Goal: Task Accomplishment & Management: Manage account settings

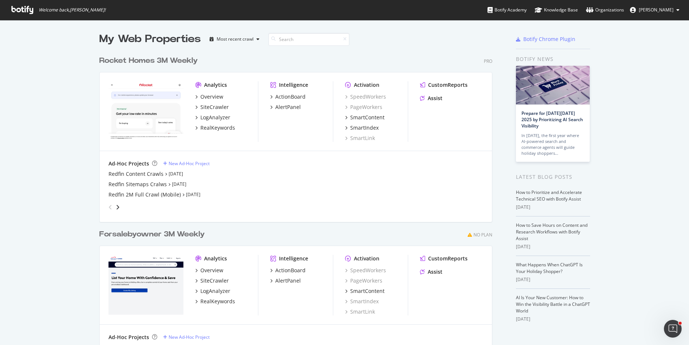
click at [117, 165] on div "Ad-Hoc Projects" at bounding box center [129, 163] width 41 height 7
drag, startPoint x: 117, startPoint y: 162, endPoint x: 117, endPoint y: 170, distance: 7.8
click at [117, 165] on div "Ad-Hoc Projects" at bounding box center [129, 163] width 41 height 7
click at [119, 175] on div "Redfin Content Crawls" at bounding box center [136, 173] width 55 height 7
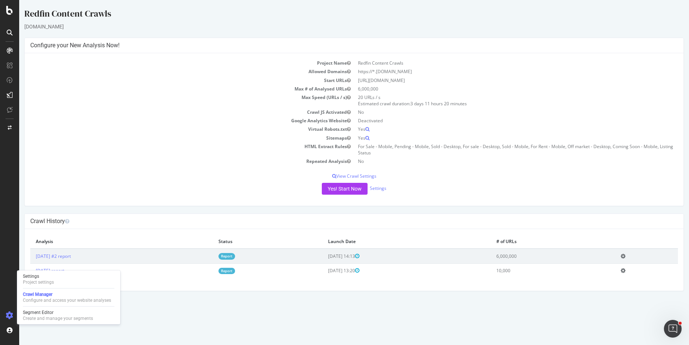
click at [12, 313] on icon at bounding box center [9, 315] width 7 height 7
click at [43, 317] on div "Organizations" at bounding box center [49, 316] width 28 height 6
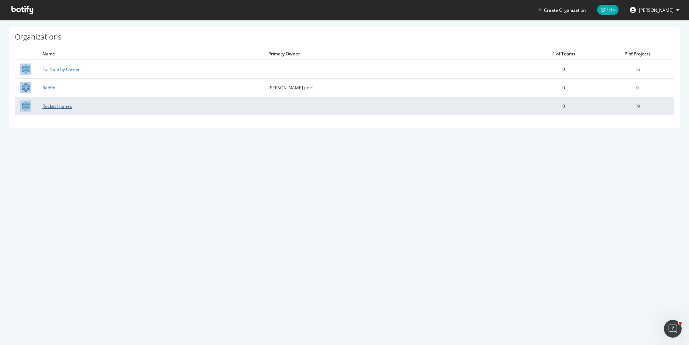
click at [48, 108] on link "Rocket Homes" at bounding box center [57, 106] width 30 height 6
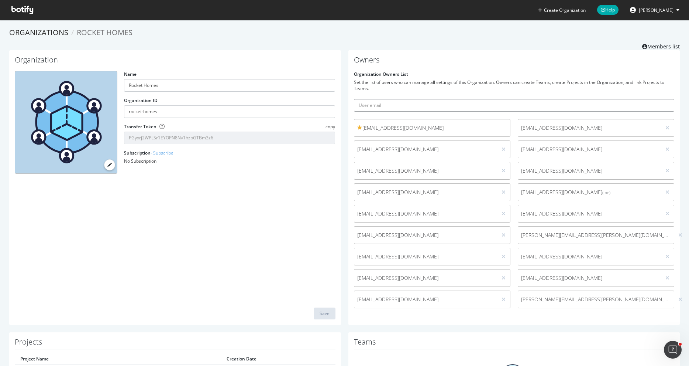
click at [442, 106] on input "text" at bounding box center [514, 105] width 321 height 13
paste input "David Minchala <david.minchala@redfin.com>"
drag, startPoint x: 390, startPoint y: 105, endPoint x: 315, endPoint y: 94, distance: 75.8
click at [315, 94] on div "Organization Name Rocket Homes Organization ID rocket-homes Transfer Token copy…" at bounding box center [345, 191] width 678 height 282
click at [445, 106] on input "david.minchala@redfin.com>" at bounding box center [514, 105] width 321 height 13
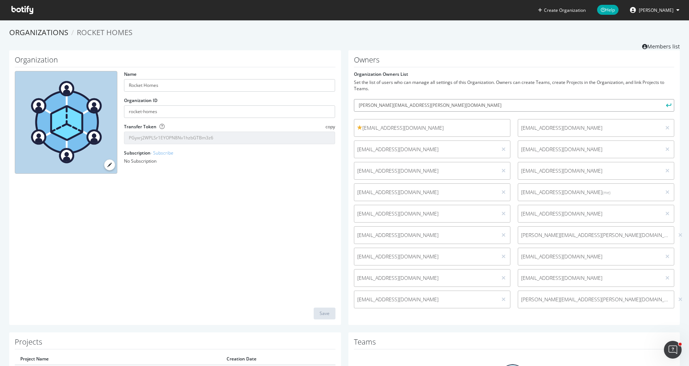
type input "[PERSON_NAME][EMAIL_ADDRESS][PERSON_NAME][DOMAIN_NAME]"
click at [666, 106] on icon "submit" at bounding box center [668, 105] width 5 height 4
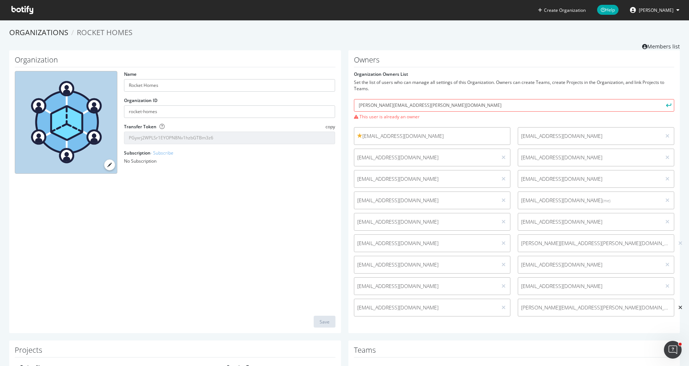
click at [679, 307] on icon at bounding box center [681, 307] width 4 height 5
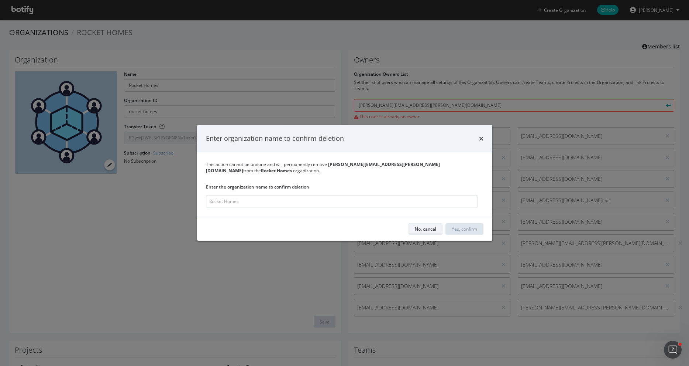
click at [418, 226] on div "No, cancel" at bounding box center [425, 229] width 21 height 6
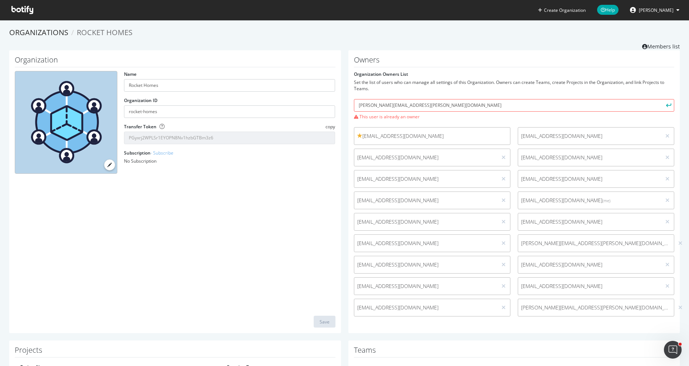
click at [577, 309] on span "[PERSON_NAME][EMAIL_ADDRESS][PERSON_NAME][DOMAIN_NAME]" at bounding box center [596, 306] width 150 height 7
click at [653, 306] on span "[PERSON_NAME][EMAIL_ADDRESS][PERSON_NAME][DOMAIN_NAME]" at bounding box center [596, 306] width 156 height 7
click at [677, 306] on div at bounding box center [680, 307] width 7 height 8
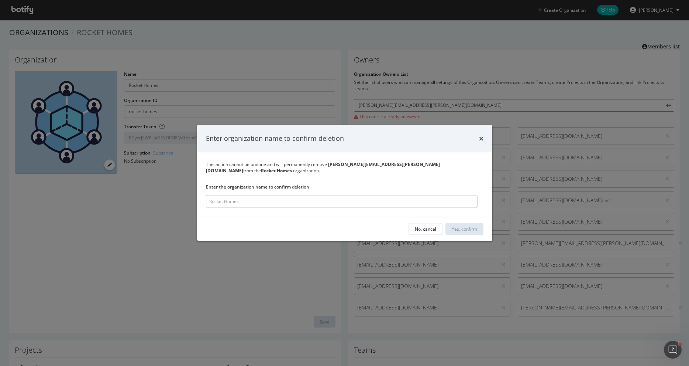
click at [331, 195] on input "modal" at bounding box center [342, 201] width 272 height 13
click at [334, 198] on input "modal" at bounding box center [342, 201] width 272 height 13
click at [329, 199] on input "modal" at bounding box center [342, 201] width 272 height 13
type input "Rocket Homes"
click at [470, 226] on div "Yes, confirm" at bounding box center [464, 229] width 25 height 6
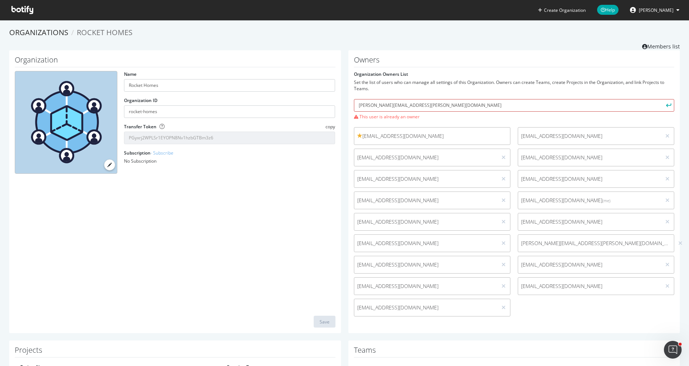
click at [475, 108] on input "[PERSON_NAME][EMAIL_ADDRESS][PERSON_NAME][DOMAIN_NAME]" at bounding box center [514, 105] width 321 height 13
click at [666, 106] on icon "submit" at bounding box center [668, 105] width 5 height 4
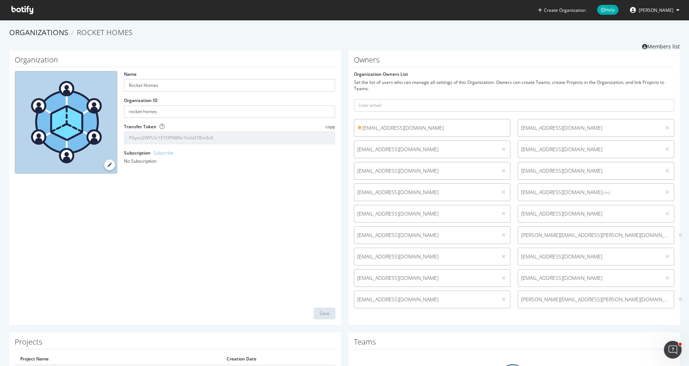
click at [594, 298] on span "[PERSON_NAME][EMAIL_ADDRESS][PERSON_NAME][DOMAIN_NAME]" at bounding box center [596, 298] width 150 height 7
drag, startPoint x: 594, startPoint y: 298, endPoint x: 517, endPoint y: 299, distance: 77.2
click at [518, 298] on span "[PERSON_NAME][EMAIL_ADDRESS][PERSON_NAME][DOMAIN_NAME]" at bounding box center [596, 298] width 156 height 7
copy span "[PERSON_NAME][EMAIL_ADDRESS][PERSON_NAME][DOMAIN_NAME]"
click at [26, 31] on link "Organizations" at bounding box center [38, 32] width 59 height 10
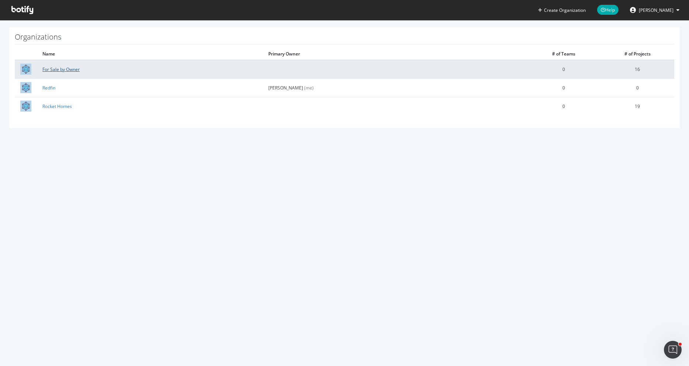
click at [50, 69] on link "For Sale by Owner" at bounding box center [60, 69] width 37 height 6
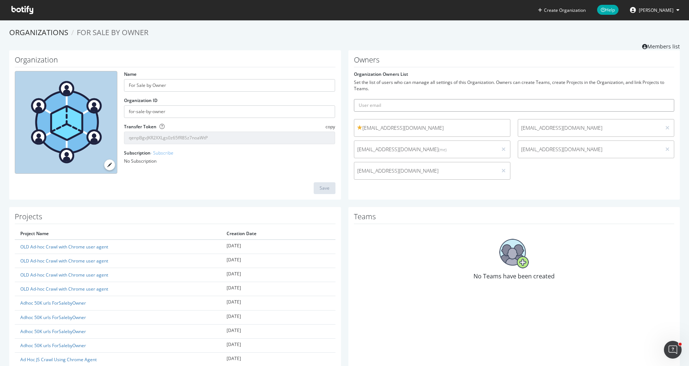
paste input "[PERSON_NAME][EMAIL_ADDRESS][PERSON_NAME][DOMAIN_NAME]"
type input "[PERSON_NAME][EMAIL_ADDRESS][PERSON_NAME][DOMAIN_NAME]"
click at [666, 106] on icon "submit" at bounding box center [668, 105] width 5 height 4
click at [20, 34] on link "Organizations" at bounding box center [38, 32] width 59 height 10
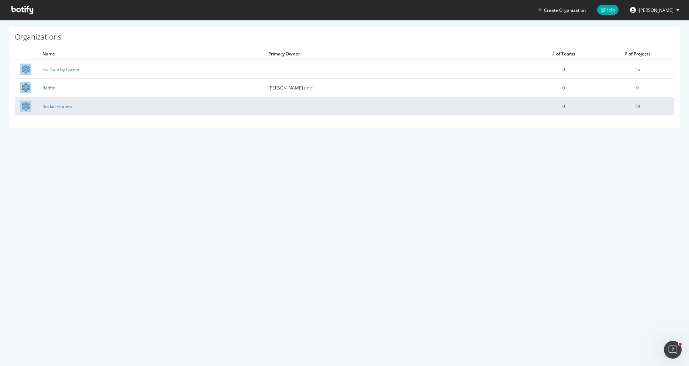
click at [40, 106] on td "Rocket Homes" at bounding box center [150, 106] width 226 height 18
click at [64, 107] on link "Rocket Homes" at bounding box center [57, 106] width 30 height 6
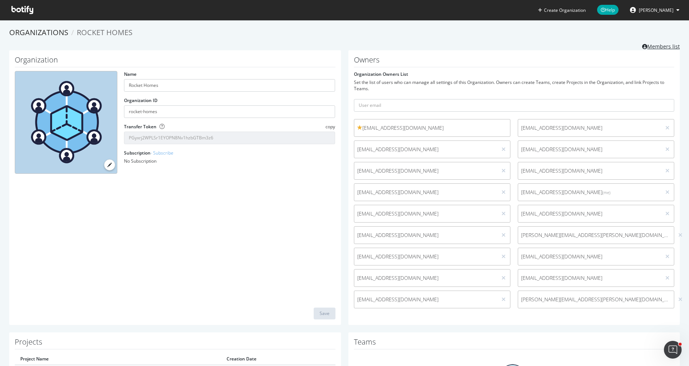
click at [648, 45] on link "Members list" at bounding box center [661, 45] width 38 height 9
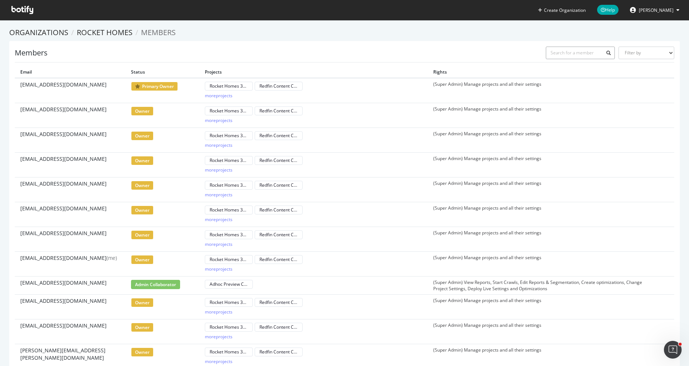
click at [549, 54] on input "text" at bounding box center [580, 53] width 69 height 13
paste input "[PERSON_NAME][EMAIL_ADDRESS][PERSON_NAME][DOMAIN_NAME]"
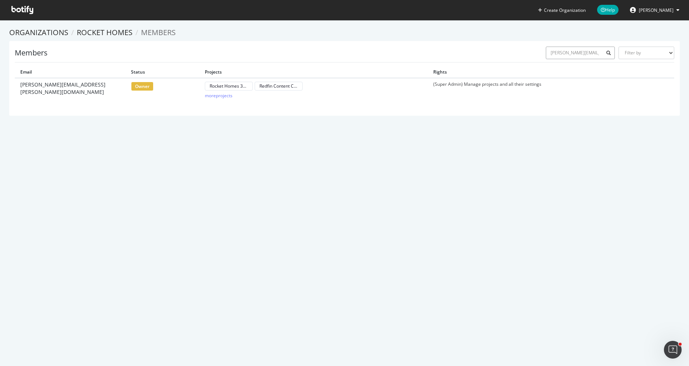
scroll to position [0, 8]
type input "[PERSON_NAME][EMAIL_ADDRESS][PERSON_NAME][DOMAIN_NAME]"
click at [211, 96] on div "more projects" at bounding box center [219, 95] width 28 height 6
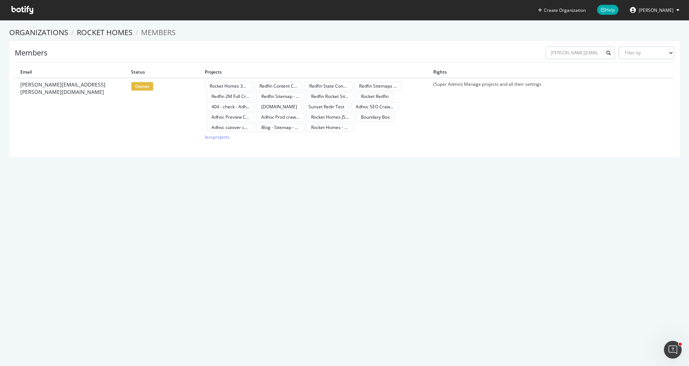
click at [135, 86] on span "owner" at bounding box center [142, 86] width 23 height 9
click at [135, 87] on span "owner" at bounding box center [142, 86] width 23 height 9
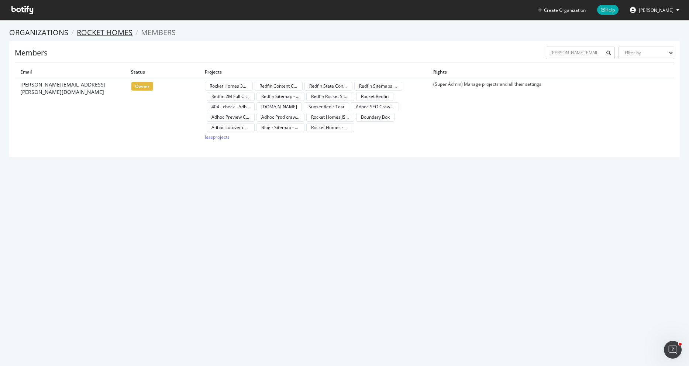
click at [110, 31] on link "Rocket Homes" at bounding box center [105, 32] width 56 height 10
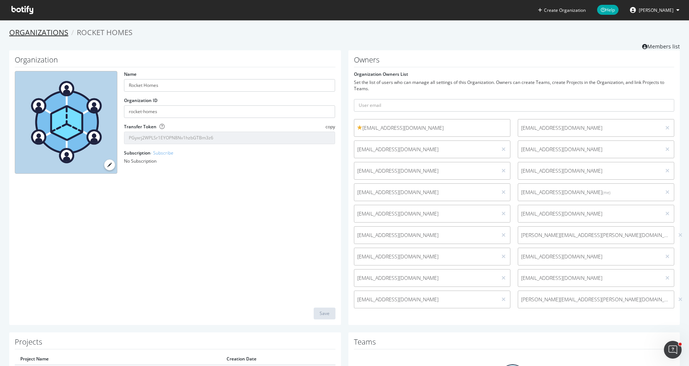
click at [55, 30] on link "Organizations" at bounding box center [38, 32] width 59 height 10
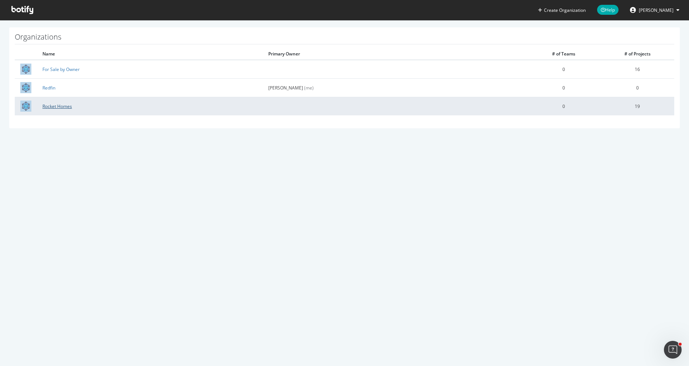
click at [57, 106] on link "Rocket Homes" at bounding box center [57, 106] width 30 height 6
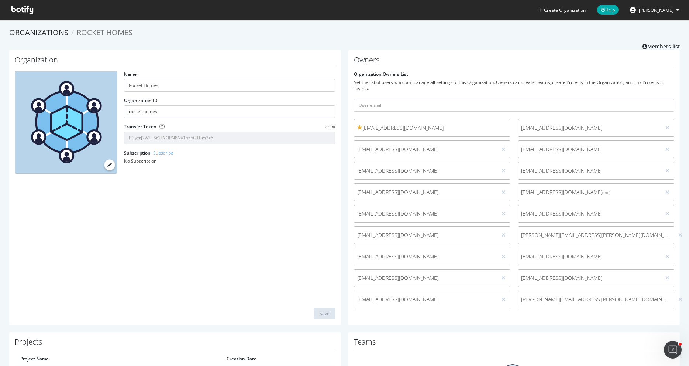
click at [651, 45] on link "Members list" at bounding box center [661, 45] width 38 height 9
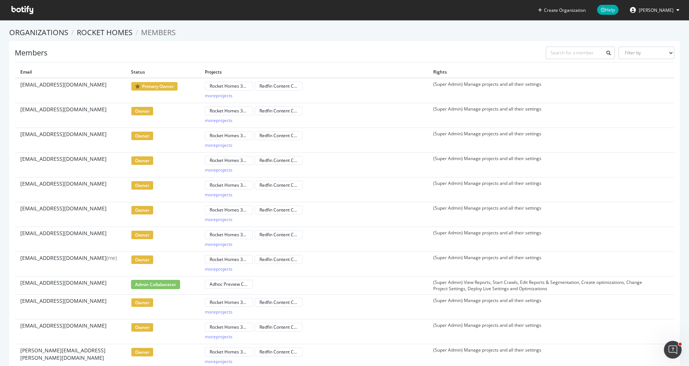
click at [473, 50] on div "Members Filter by Primary Owner Owner Member Admin Collaborator Guest Collabora…" at bounding box center [345, 55] width 660 height 16
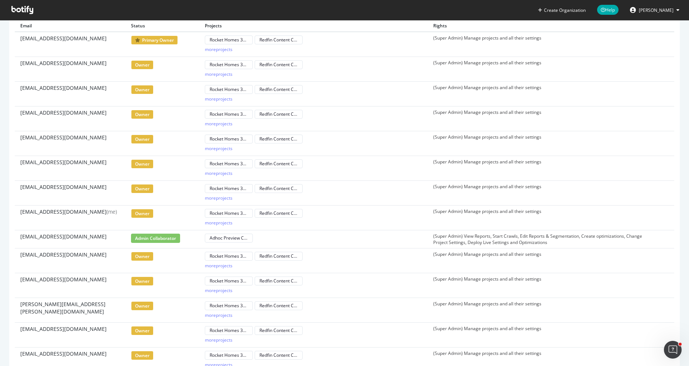
scroll to position [48, 0]
